Goal: Check status: Check status

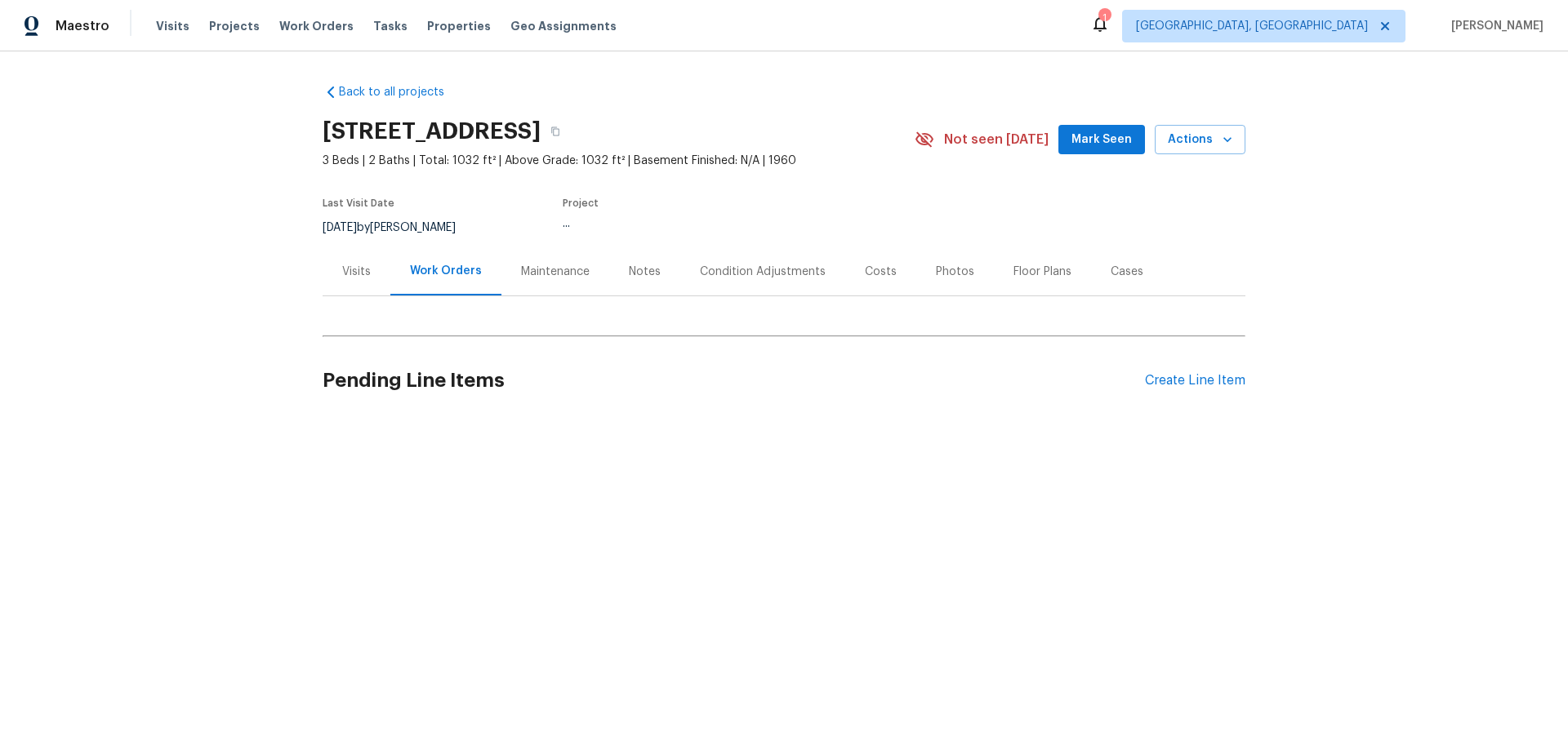
click at [365, 278] on div "Visits" at bounding box center [357, 271] width 68 height 48
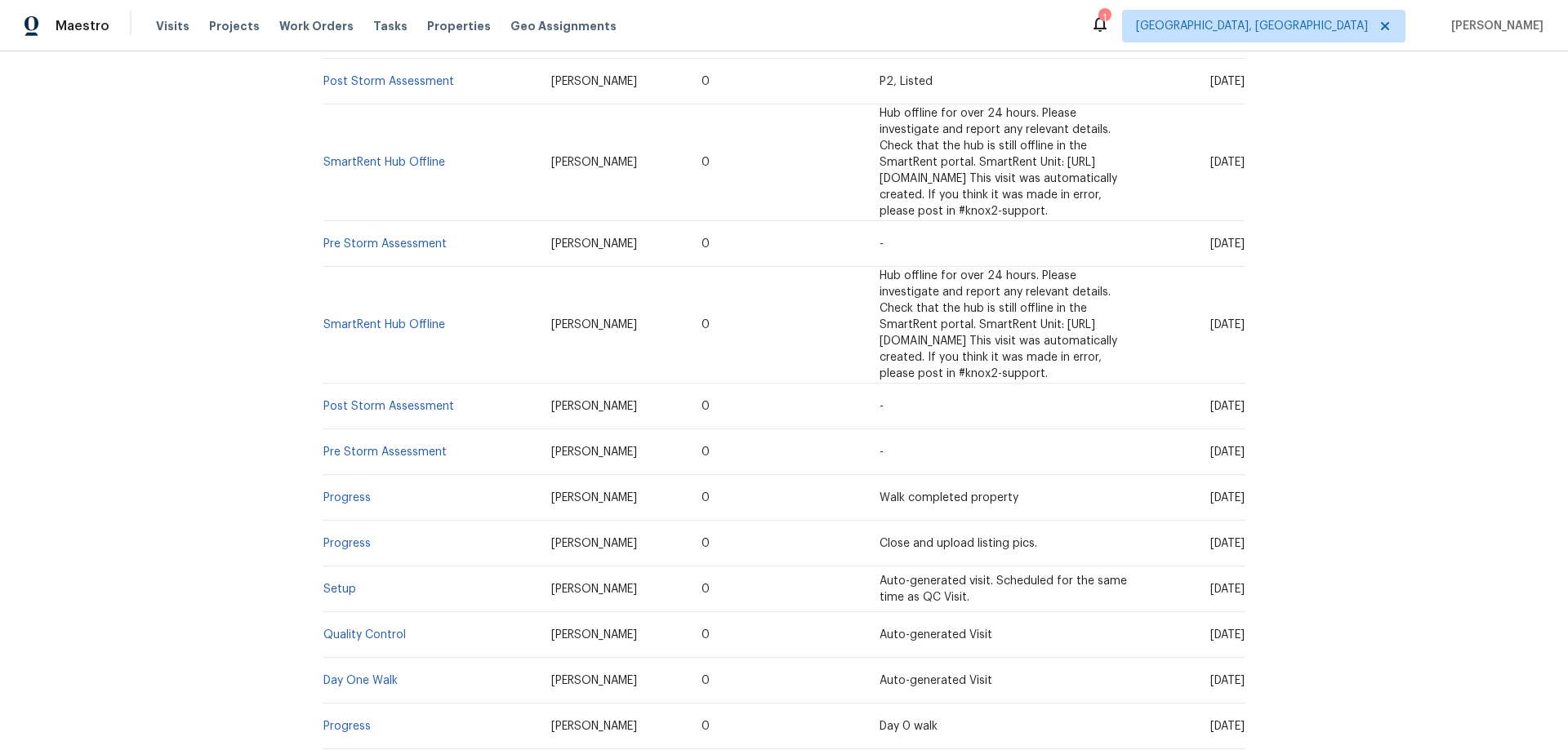
scroll to position [1035, 0]
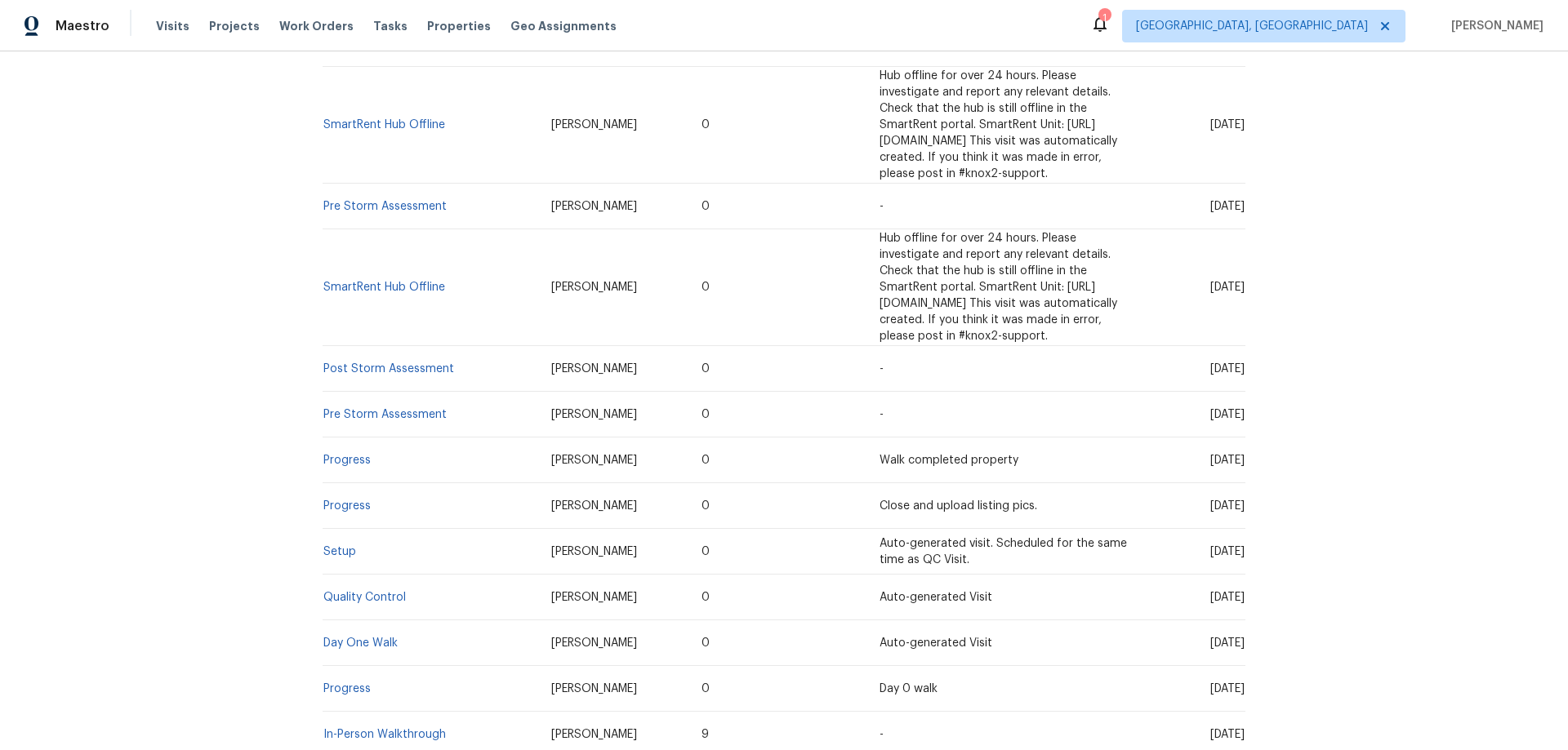
click at [332, 529] on td "Setup" at bounding box center [431, 552] width 216 height 46
click at [328, 546] on link "Setup" at bounding box center [340, 552] width 33 height 11
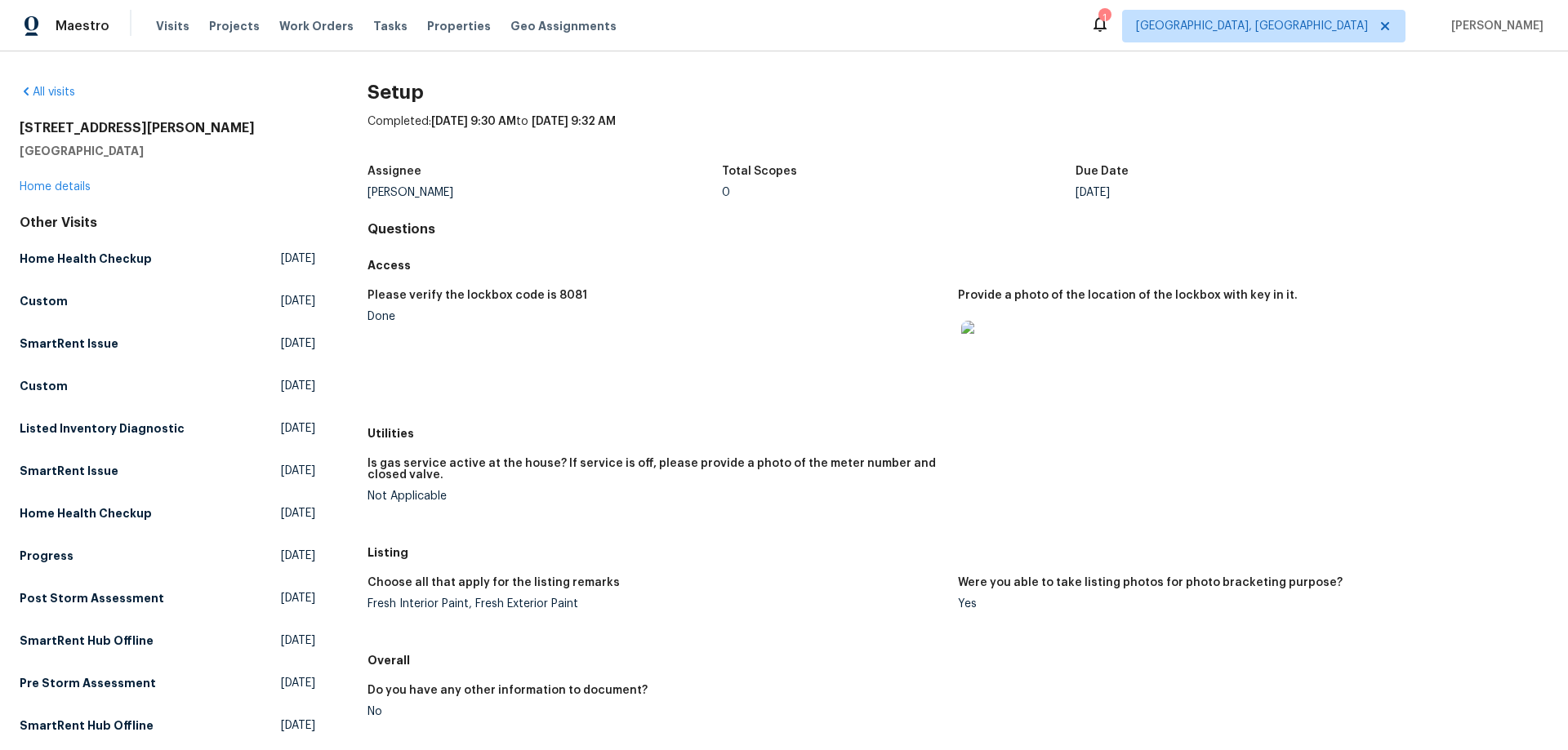
click at [982, 354] on img at bounding box center [987, 347] width 52 height 52
